Goal: Transaction & Acquisition: Purchase product/service

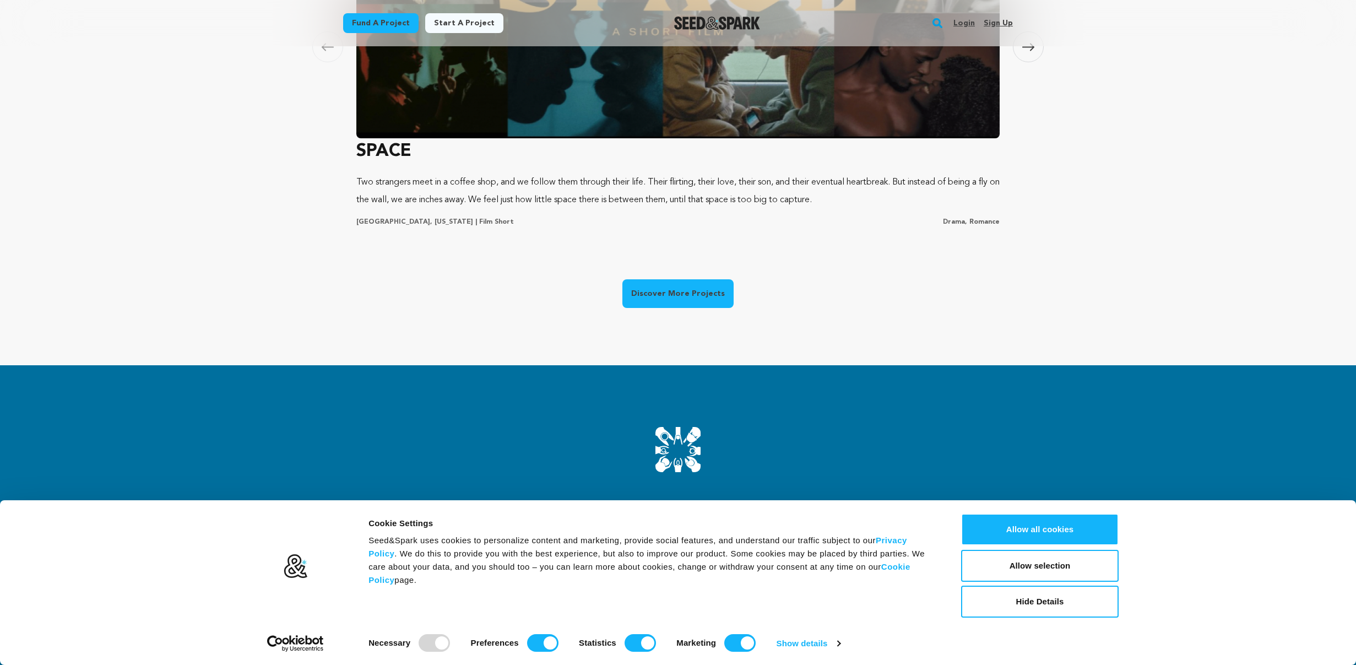
click at [664, 294] on link "Discover More Projects" at bounding box center [677, 293] width 111 height 29
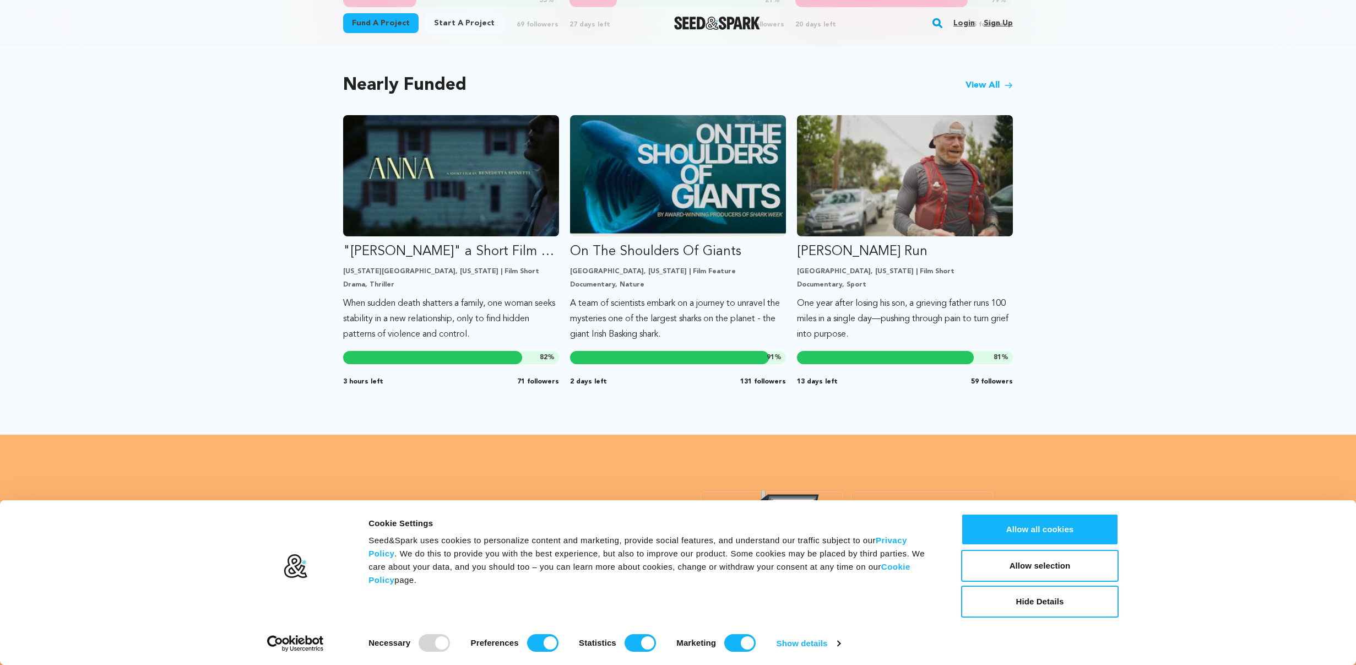
scroll to position [917, 0]
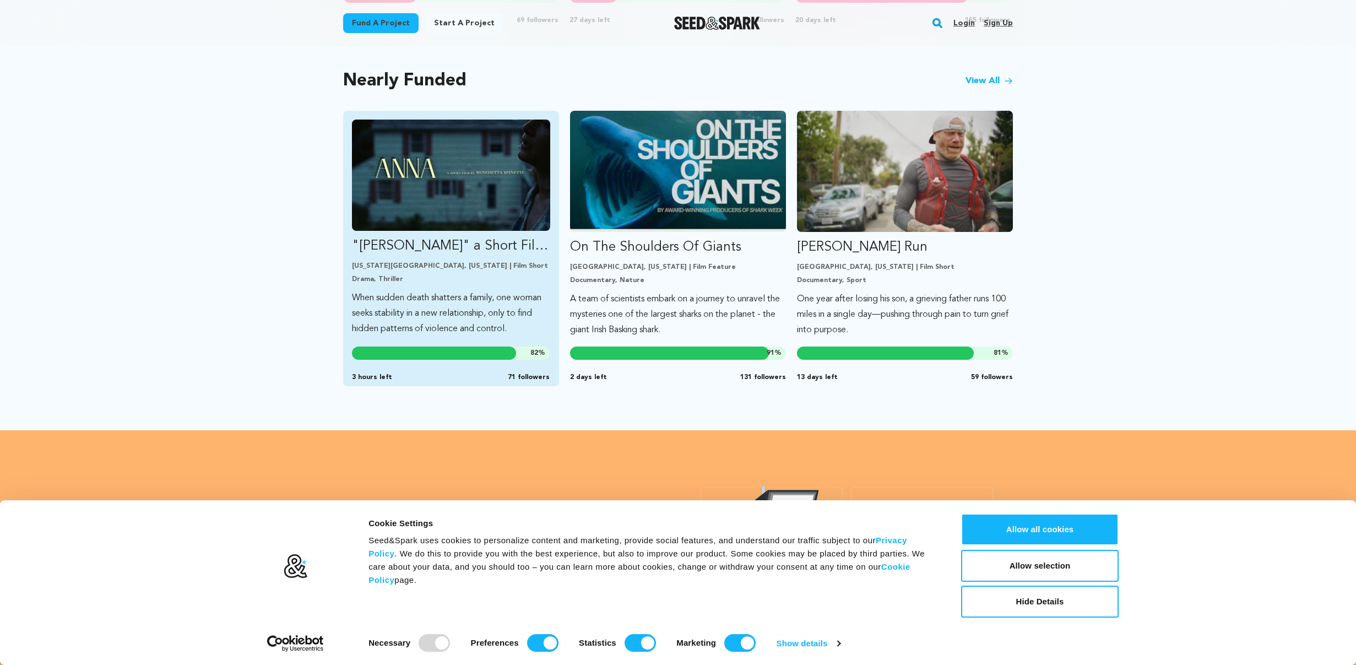
click at [518, 265] on p "New York City, New York | Film Short" at bounding box center [451, 266] width 198 height 9
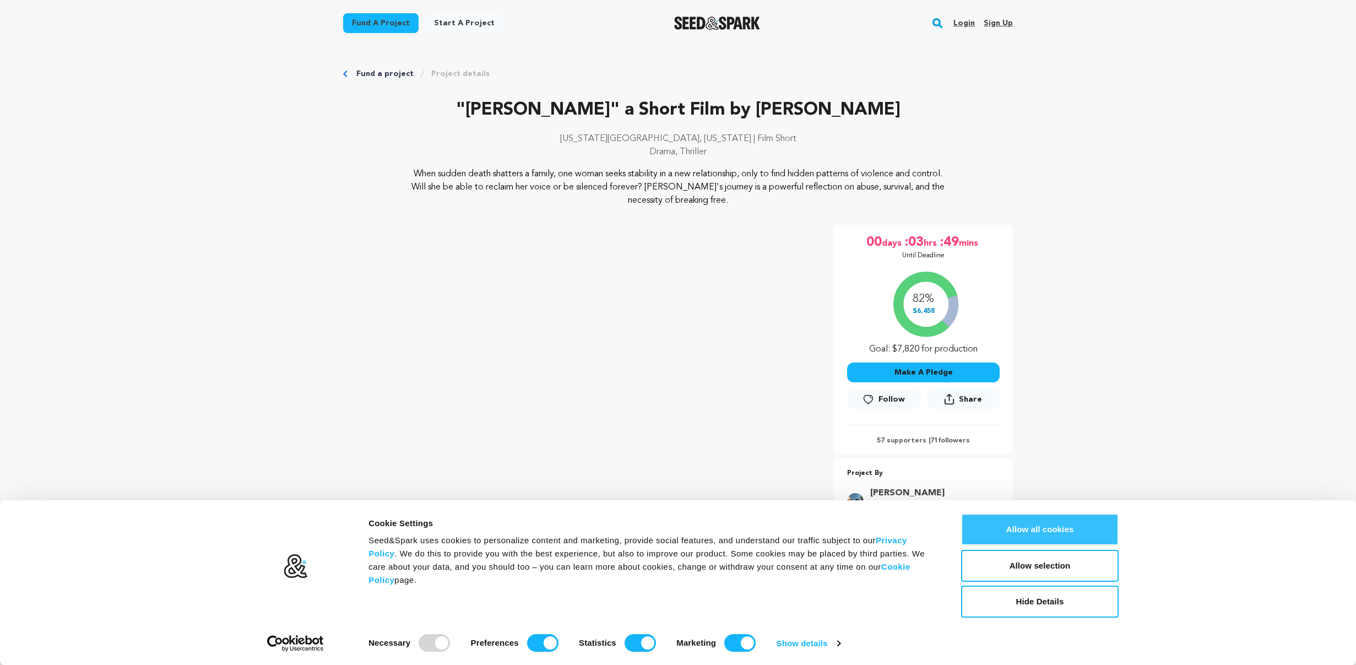
click at [1046, 533] on button "Allow all cookies" at bounding box center [1040, 529] width 158 height 32
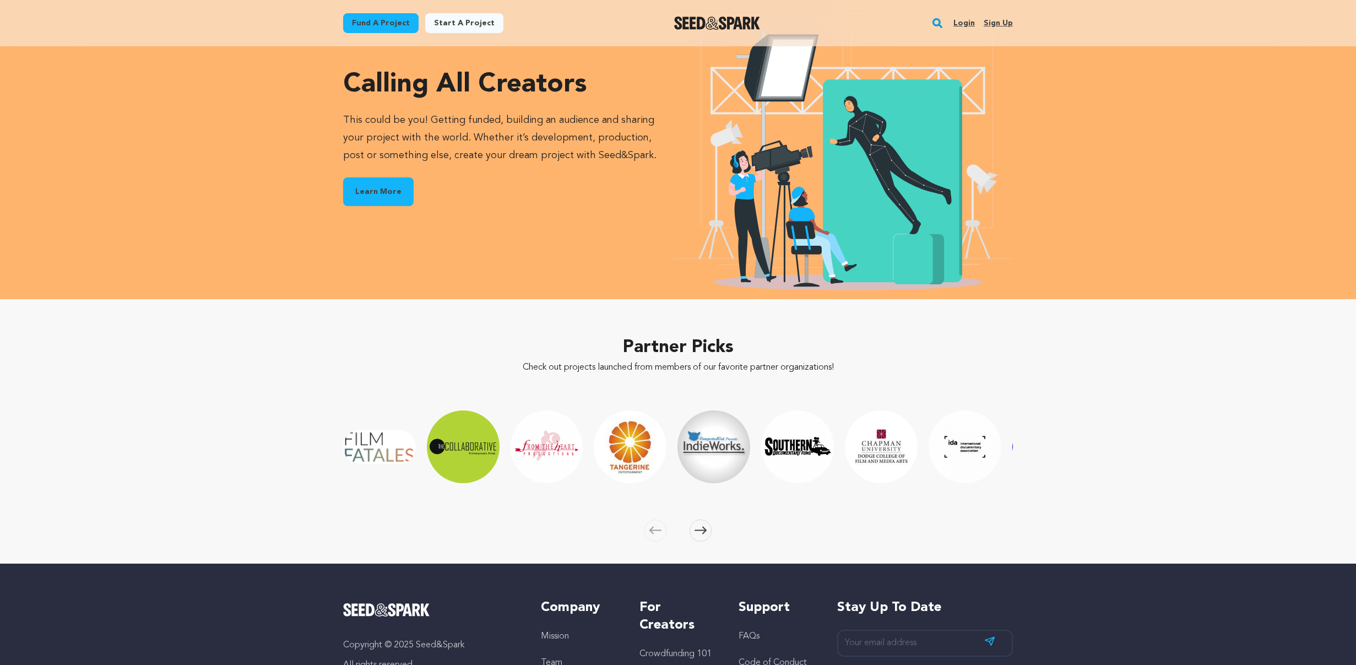
scroll to position [1374, 0]
